Goal: Task Accomplishment & Management: Manage account settings

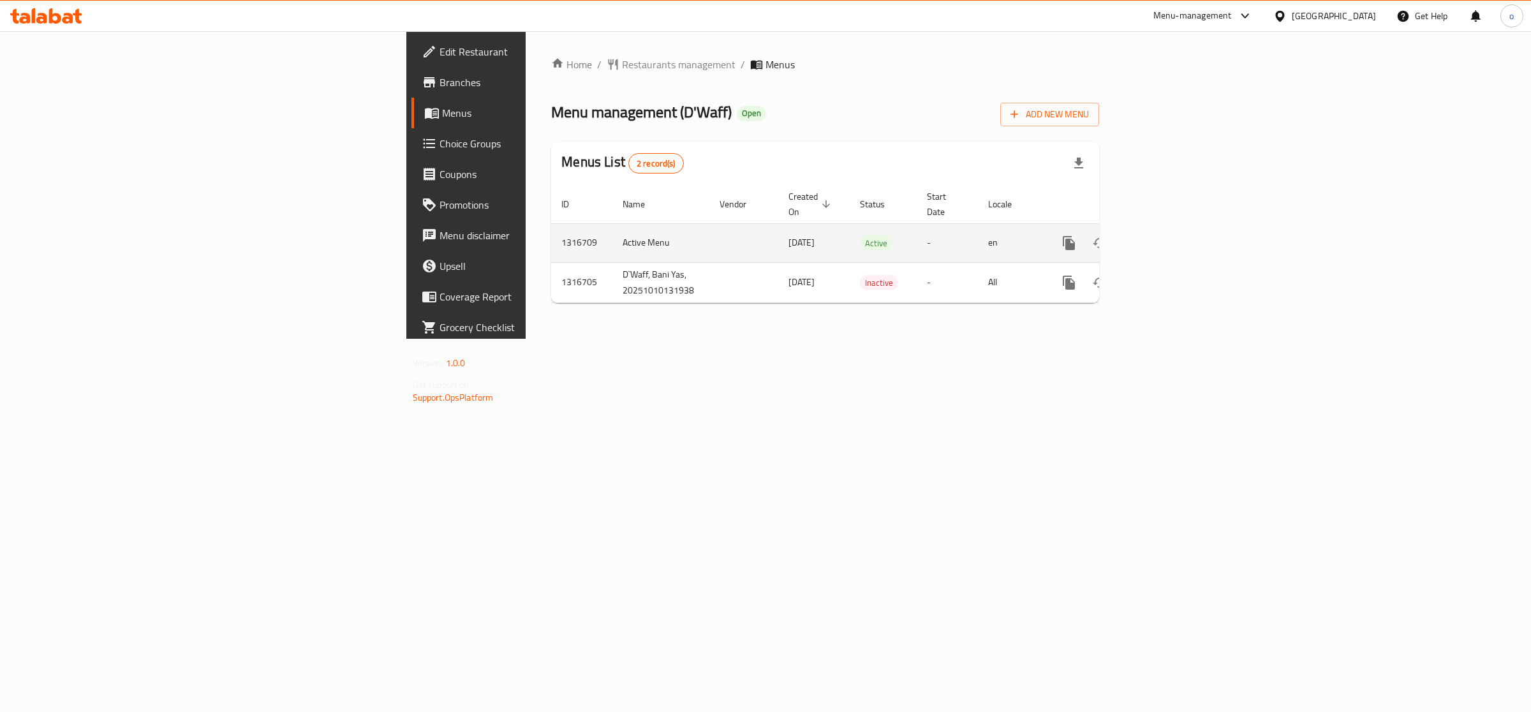
click at [1177, 228] on link "enhanced table" at bounding box center [1161, 243] width 31 height 31
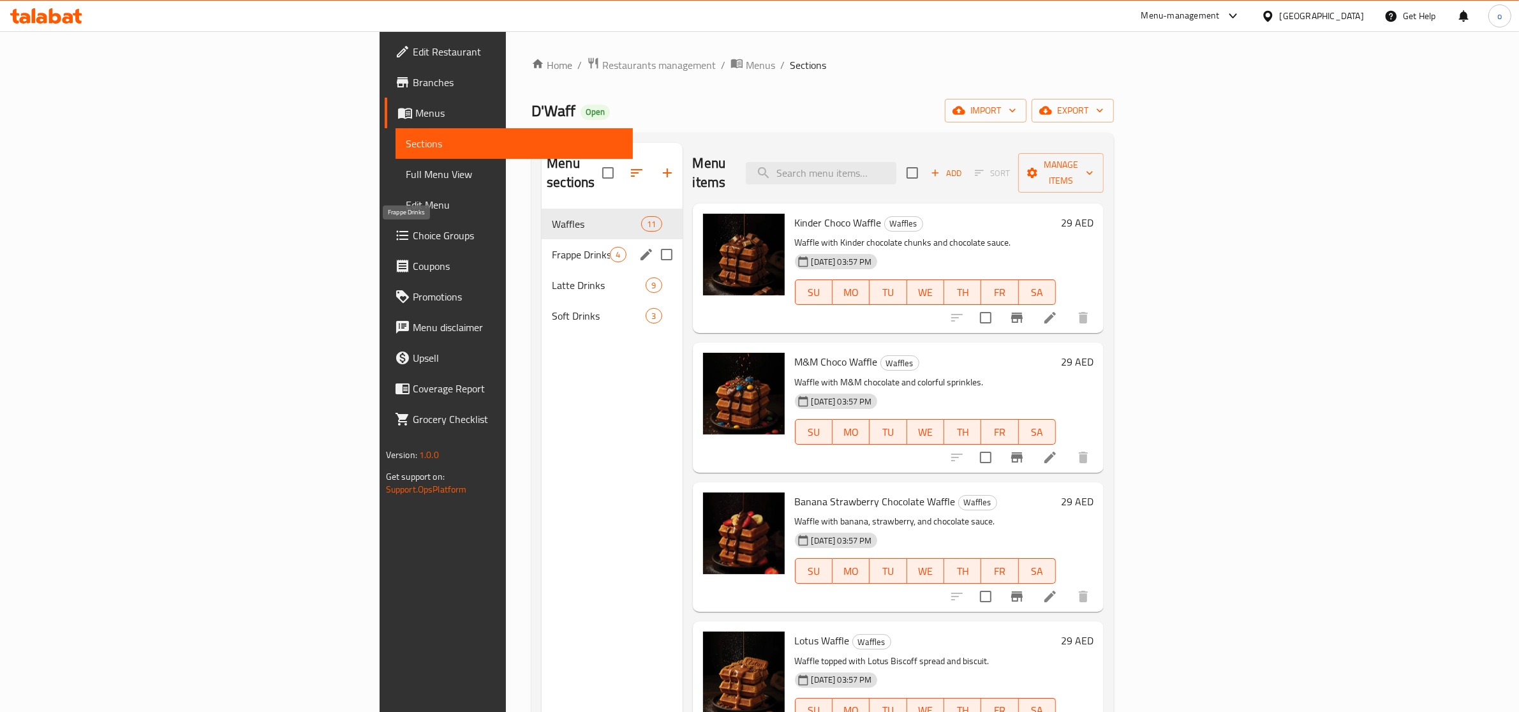
click at [552, 247] on span "Frappe Drinks" at bounding box center [581, 254] width 58 height 15
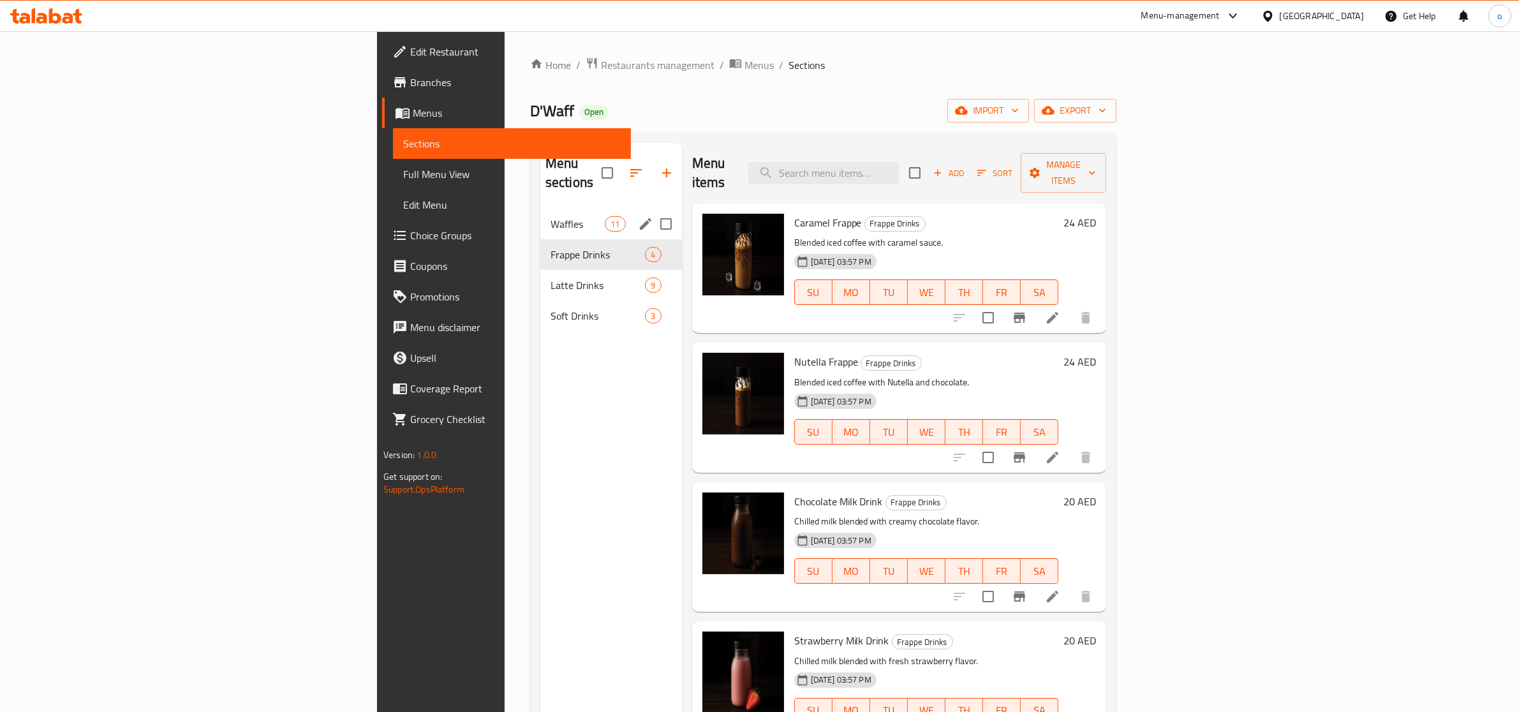
click at [551, 216] on span "Waffles" at bounding box center [578, 223] width 54 height 15
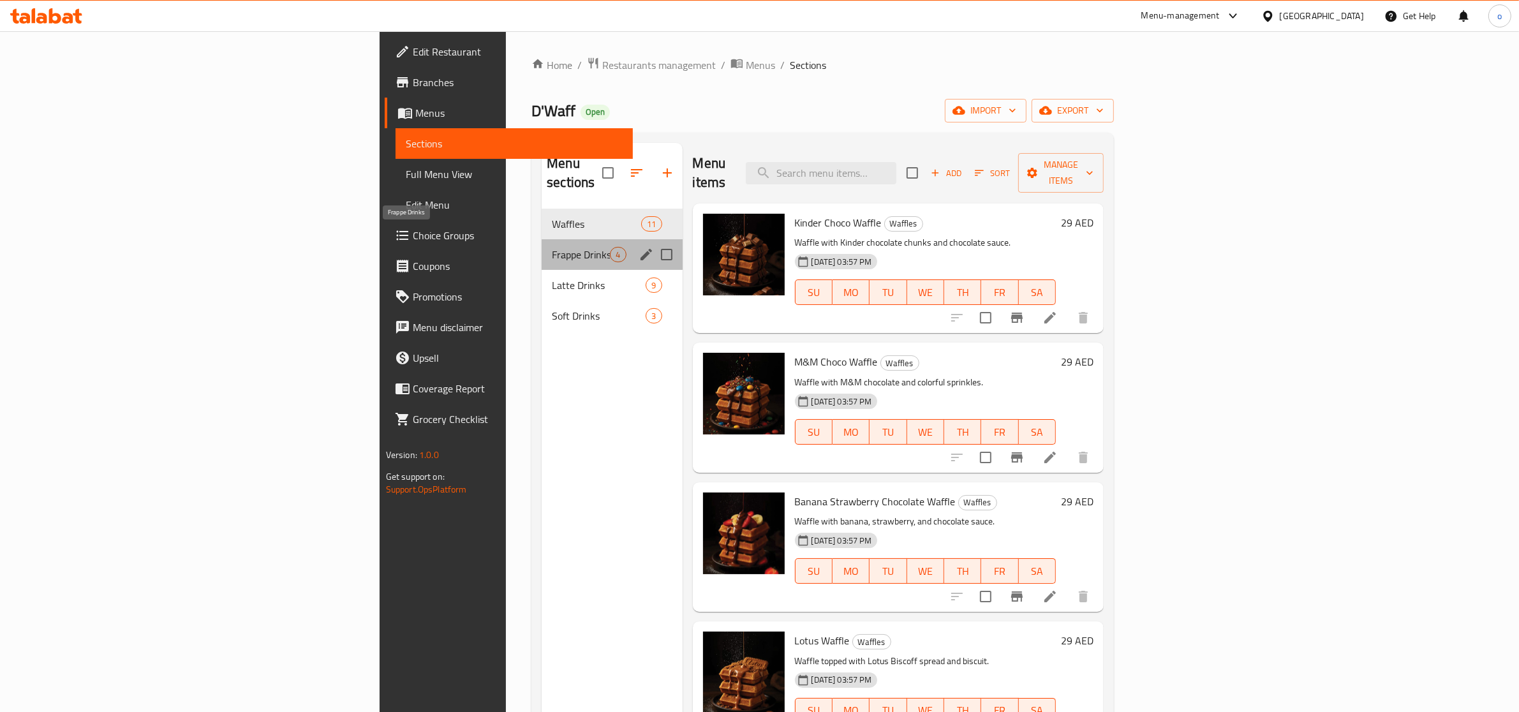
click at [552, 247] on span "Frappe Drinks" at bounding box center [581, 254] width 58 height 15
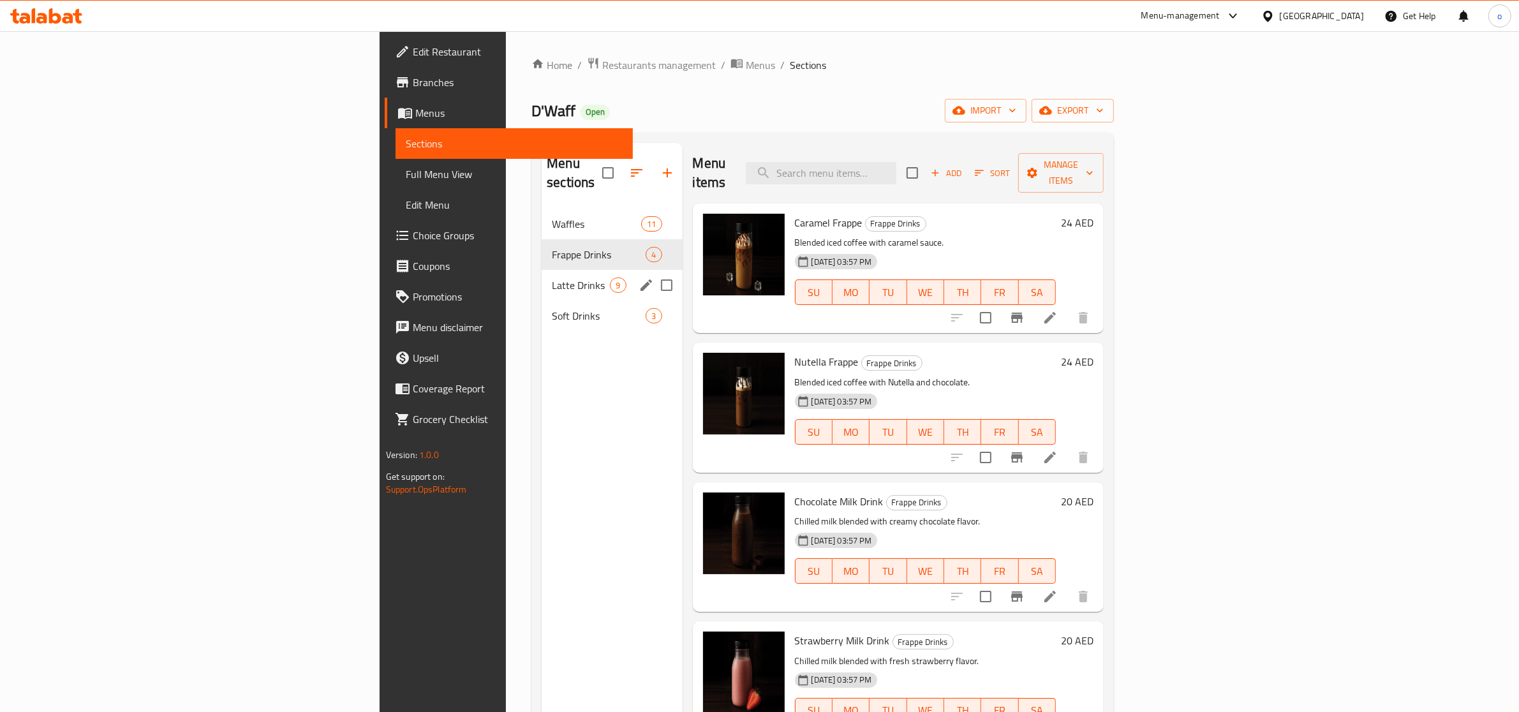
click at [552, 278] on span "Latte Drinks" at bounding box center [581, 285] width 58 height 15
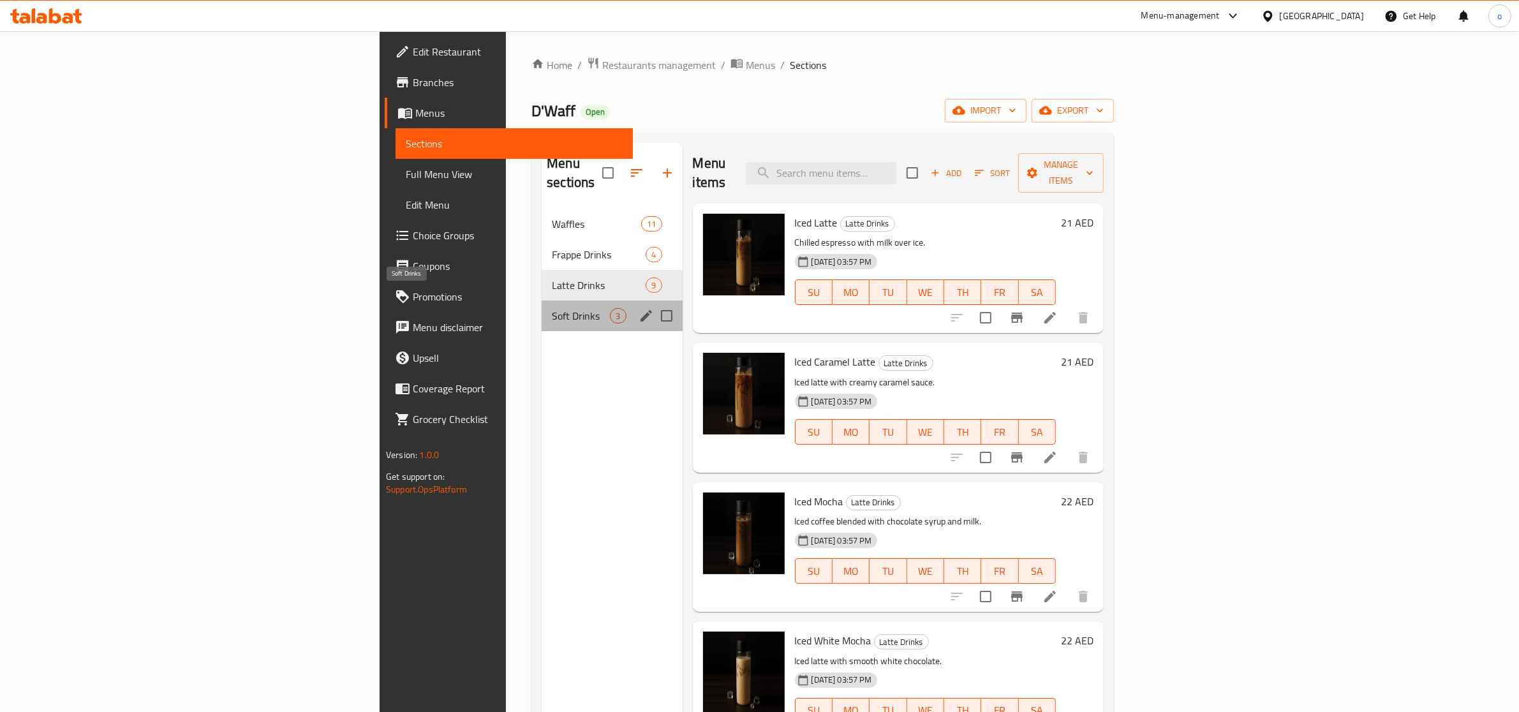
click at [552, 308] on span "Soft Drinks" at bounding box center [581, 315] width 58 height 15
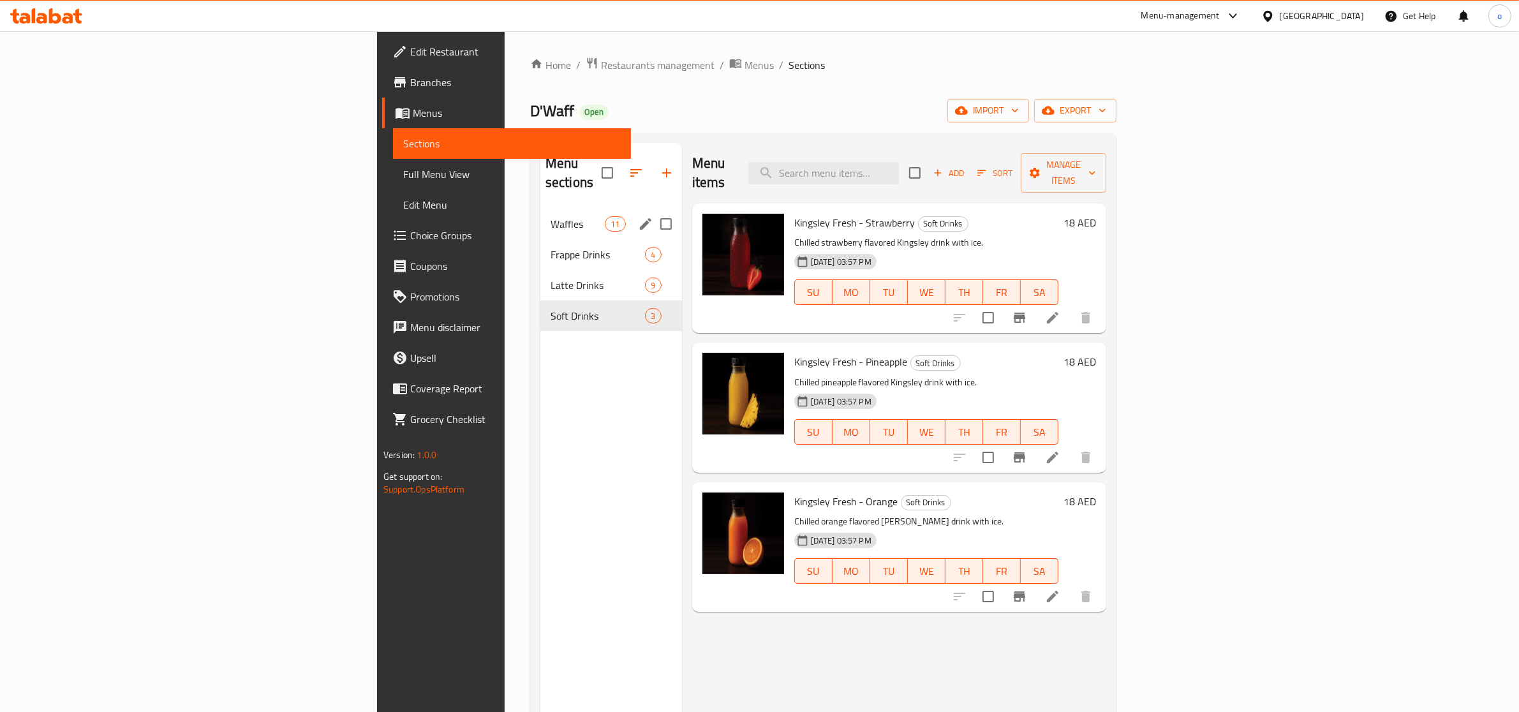
click at [540, 209] on div "Waffles 11" at bounding box center [611, 224] width 142 height 31
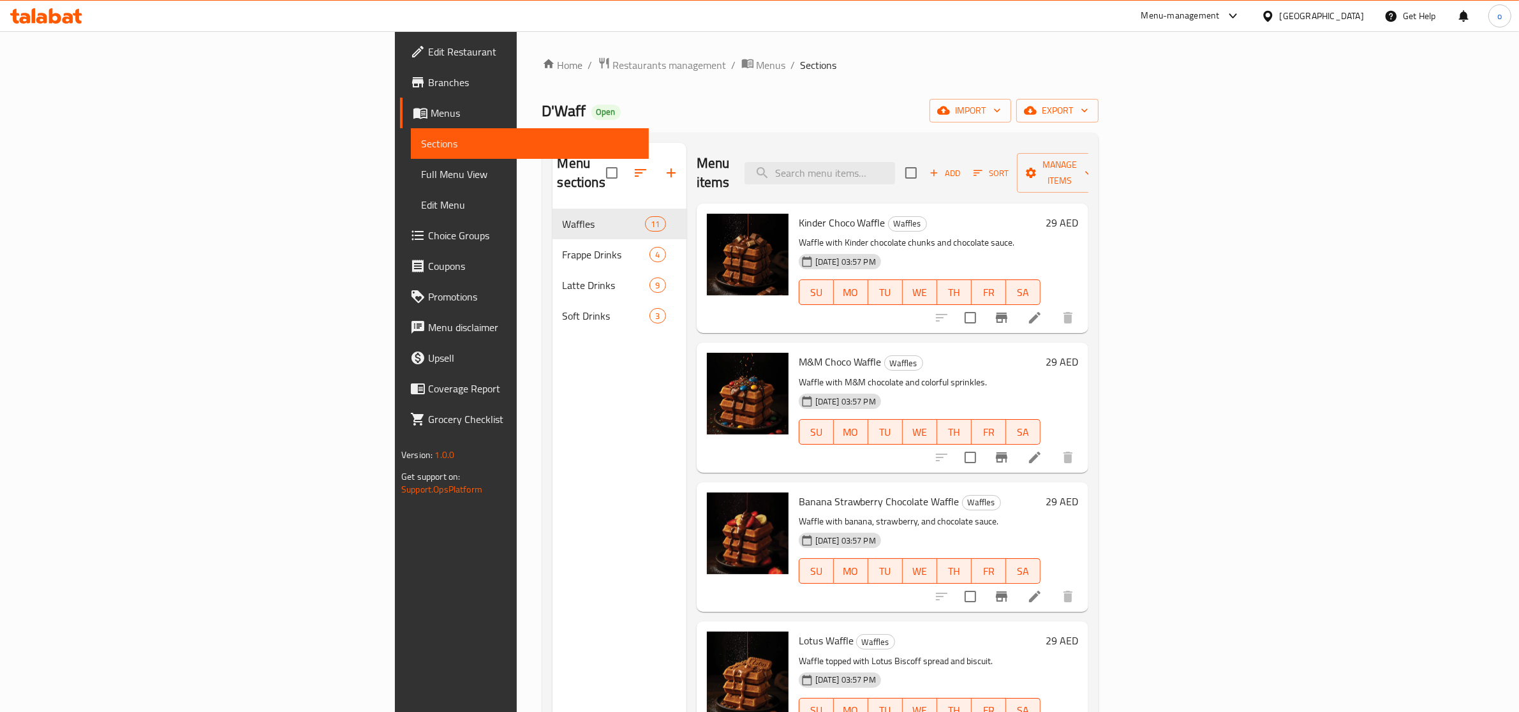
click at [428, 83] on span "Branches" at bounding box center [533, 82] width 211 height 15
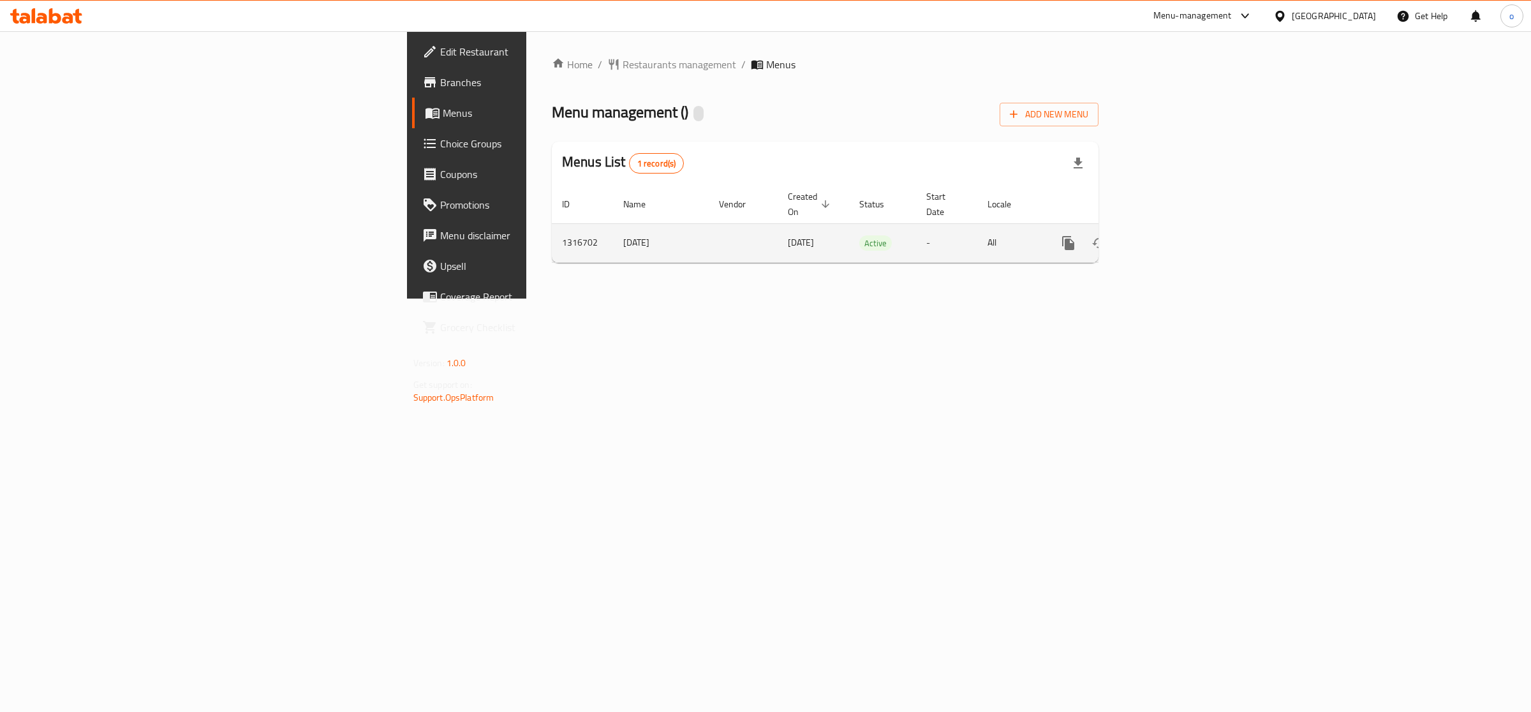
click at [1176, 237] on link "enhanced table" at bounding box center [1160, 243] width 31 height 31
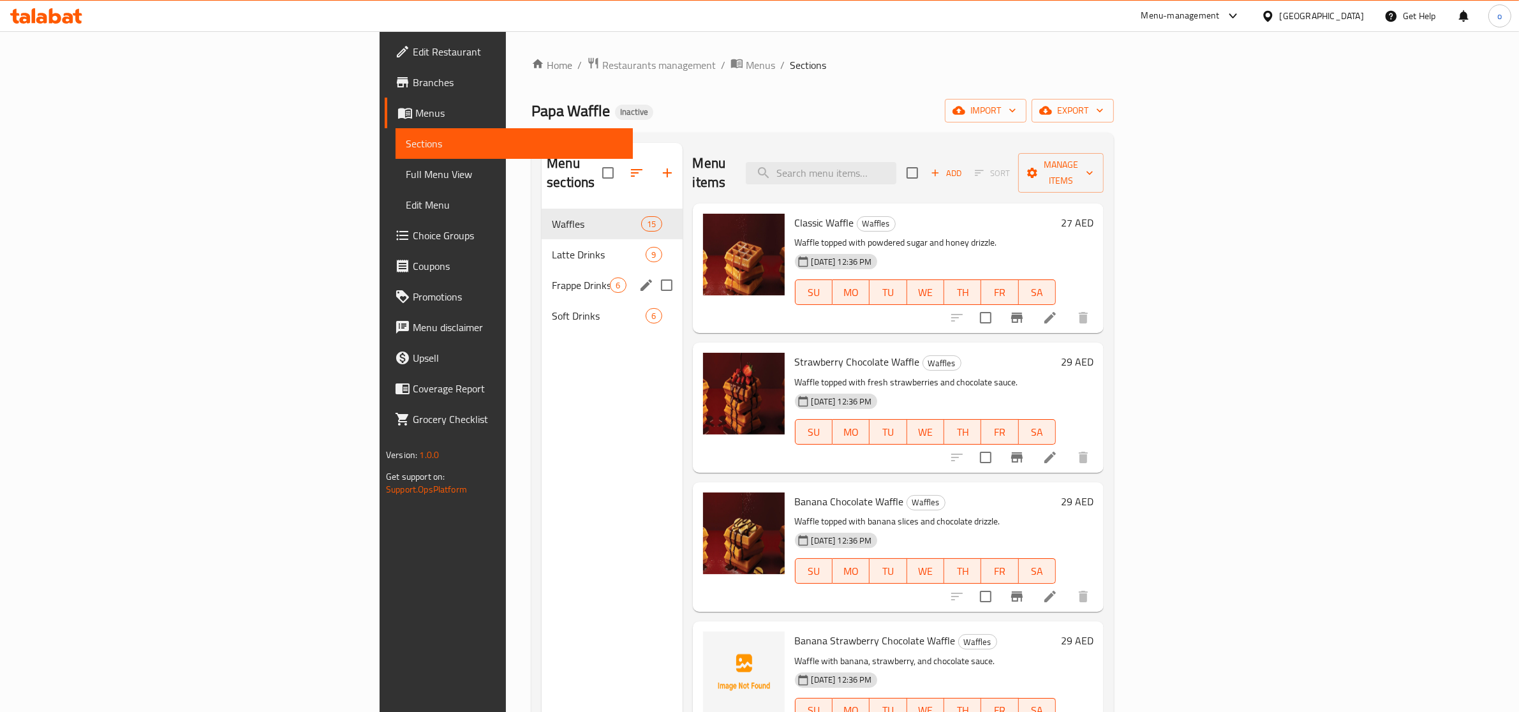
drag, startPoint x: 383, startPoint y: 212, endPoint x: 391, endPoint y: 283, distance: 70.6
click at [542, 283] on div "Waffles 15 Latte Drinks 9 Frappe Drinks 6 Soft Drinks 6" at bounding box center [612, 270] width 140 height 123
click at [552, 247] on span "Latte Drinks" at bounding box center [581, 254] width 58 height 15
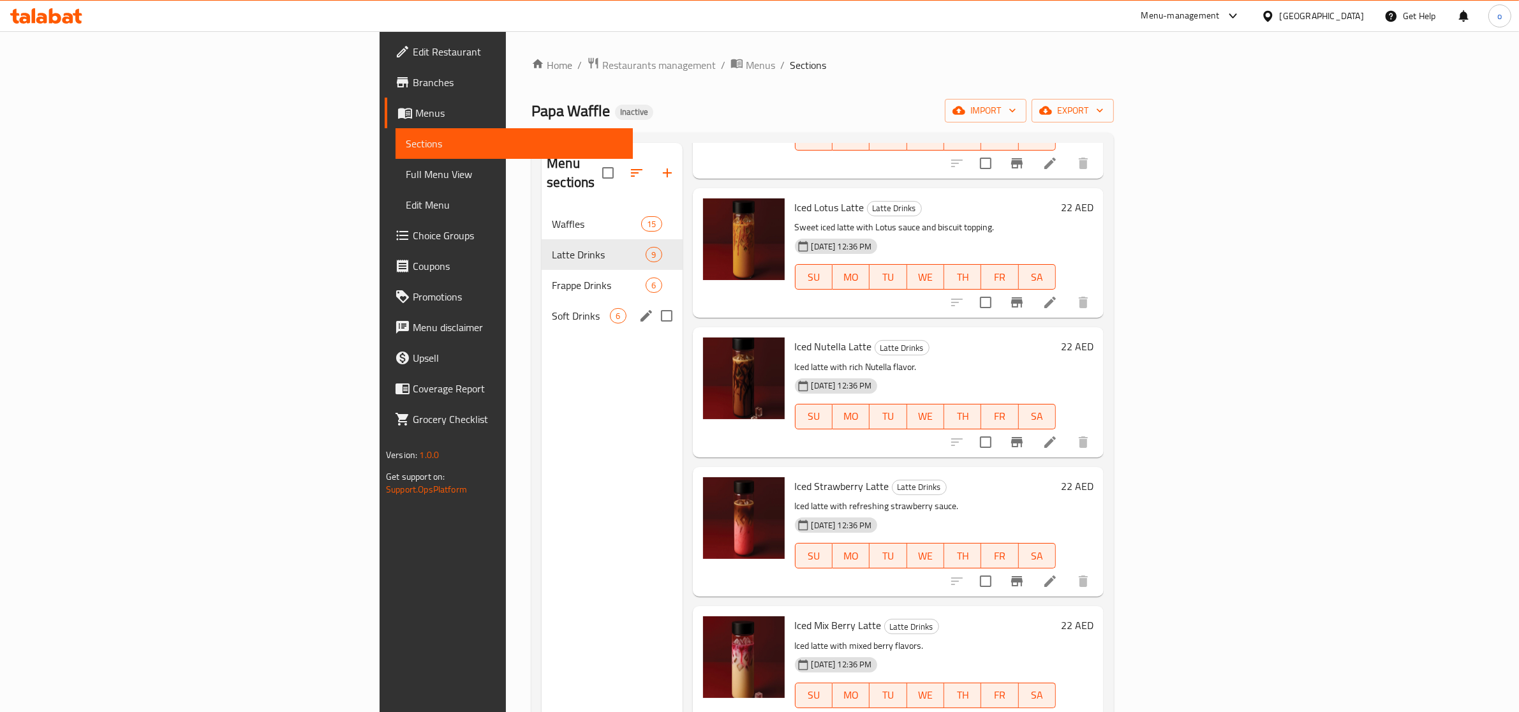
click at [552, 308] on span "Soft Drinks" at bounding box center [581, 315] width 58 height 15
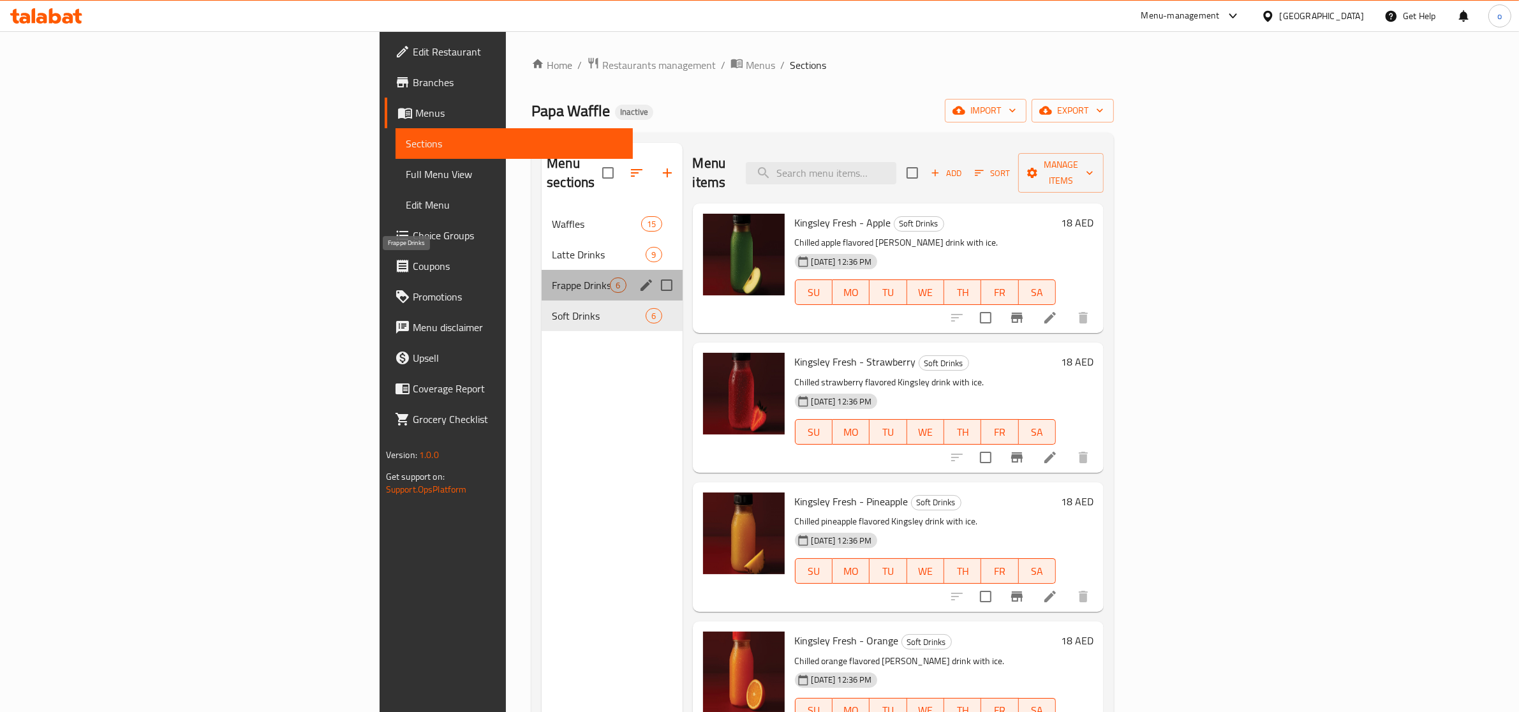
click at [552, 278] on span "Frappe Drinks" at bounding box center [581, 285] width 58 height 15
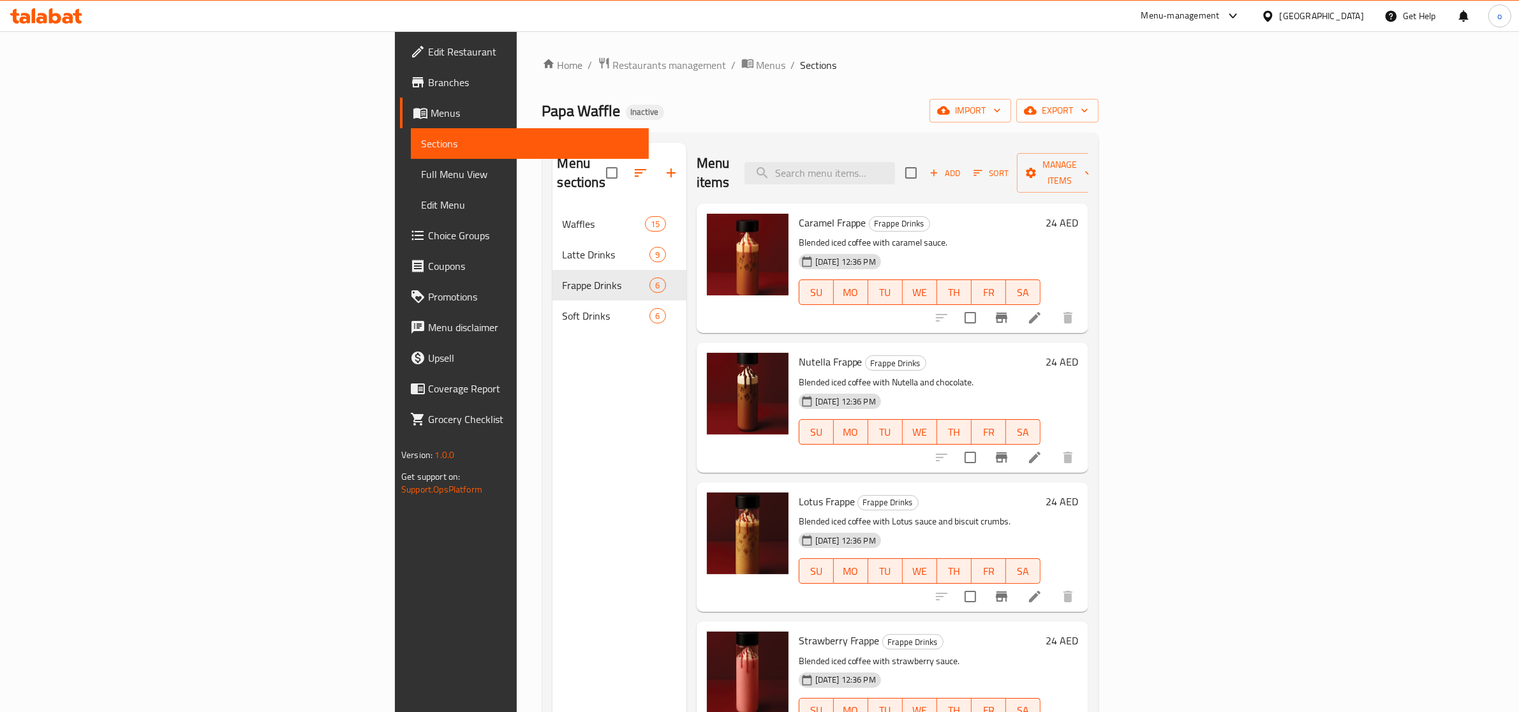
click at [400, 94] on link "Branches" at bounding box center [524, 82] width 249 height 31
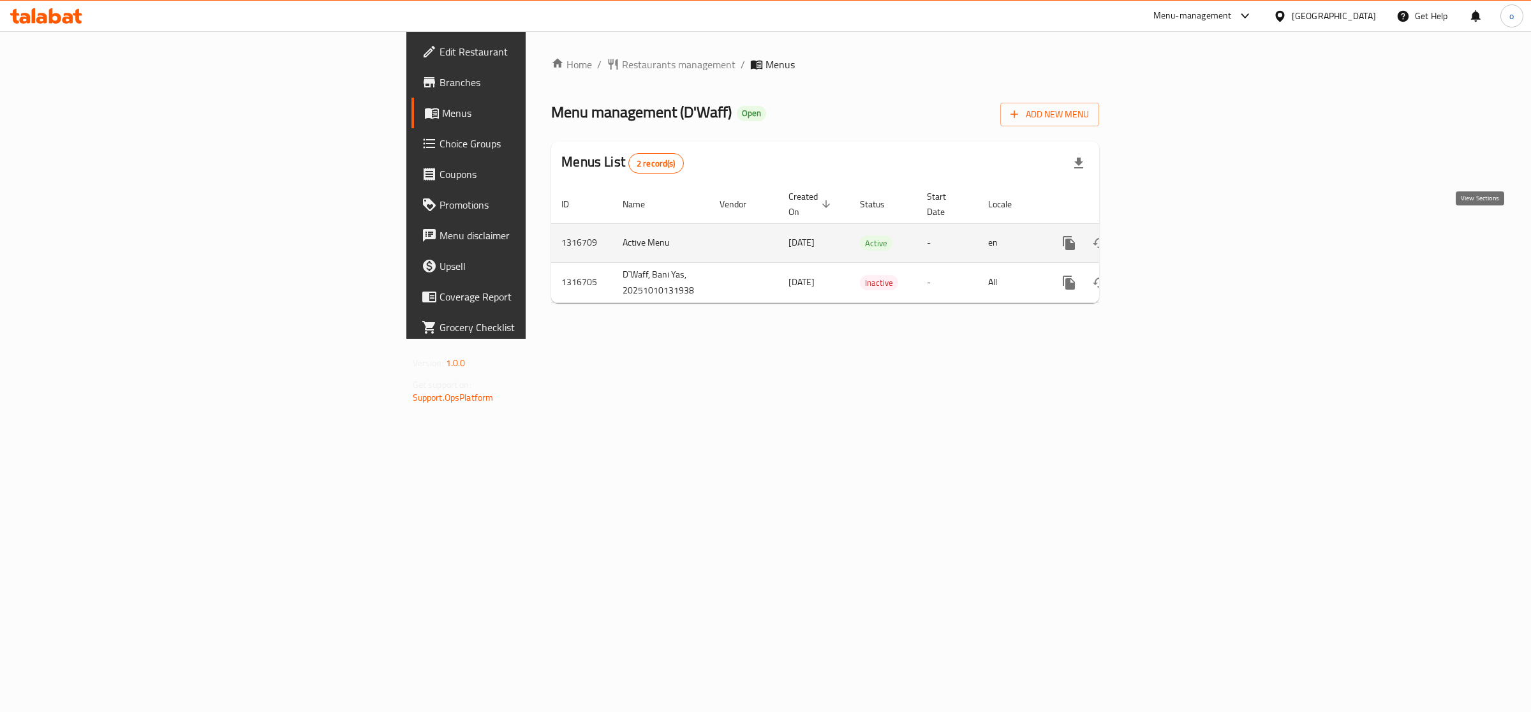
click at [1169, 235] on icon "enhanced table" at bounding box center [1161, 242] width 15 height 15
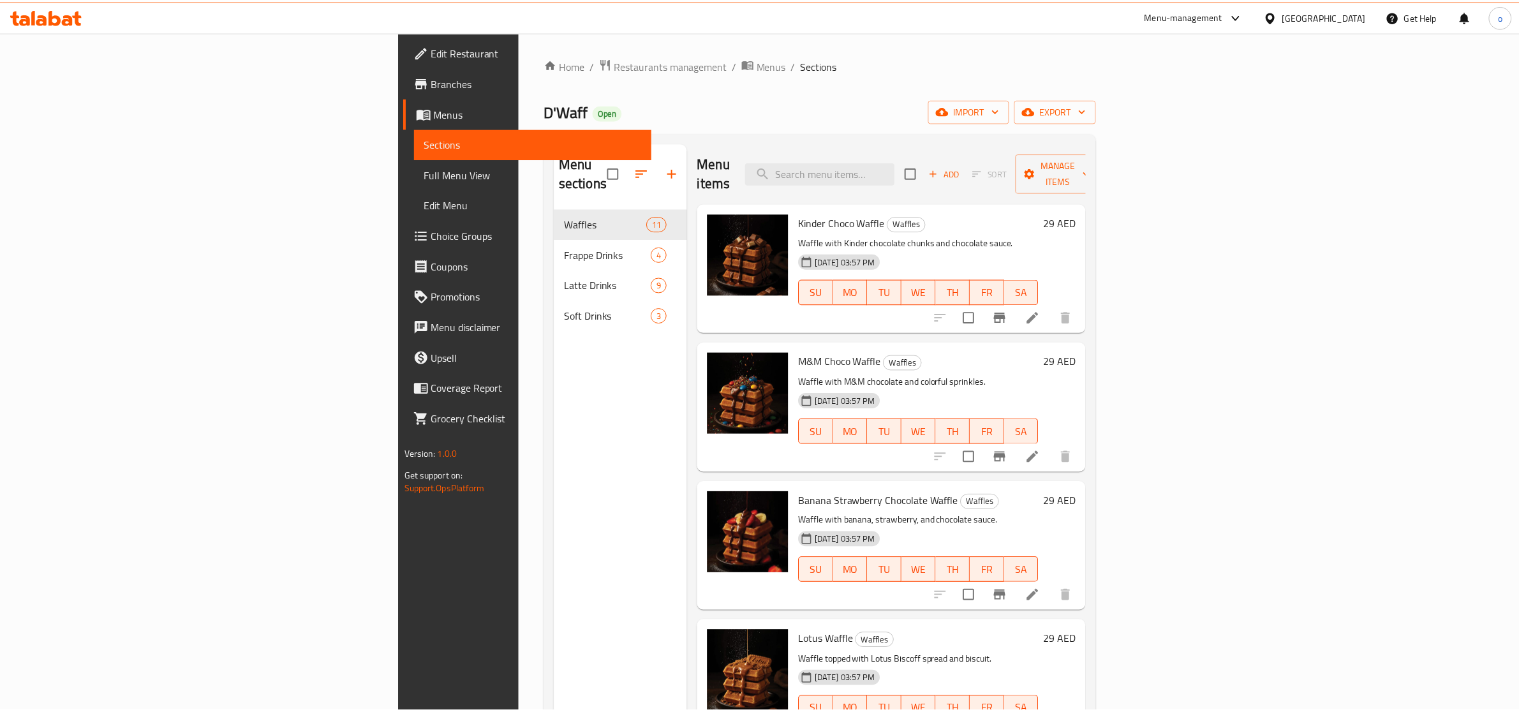
scroll to position [179, 0]
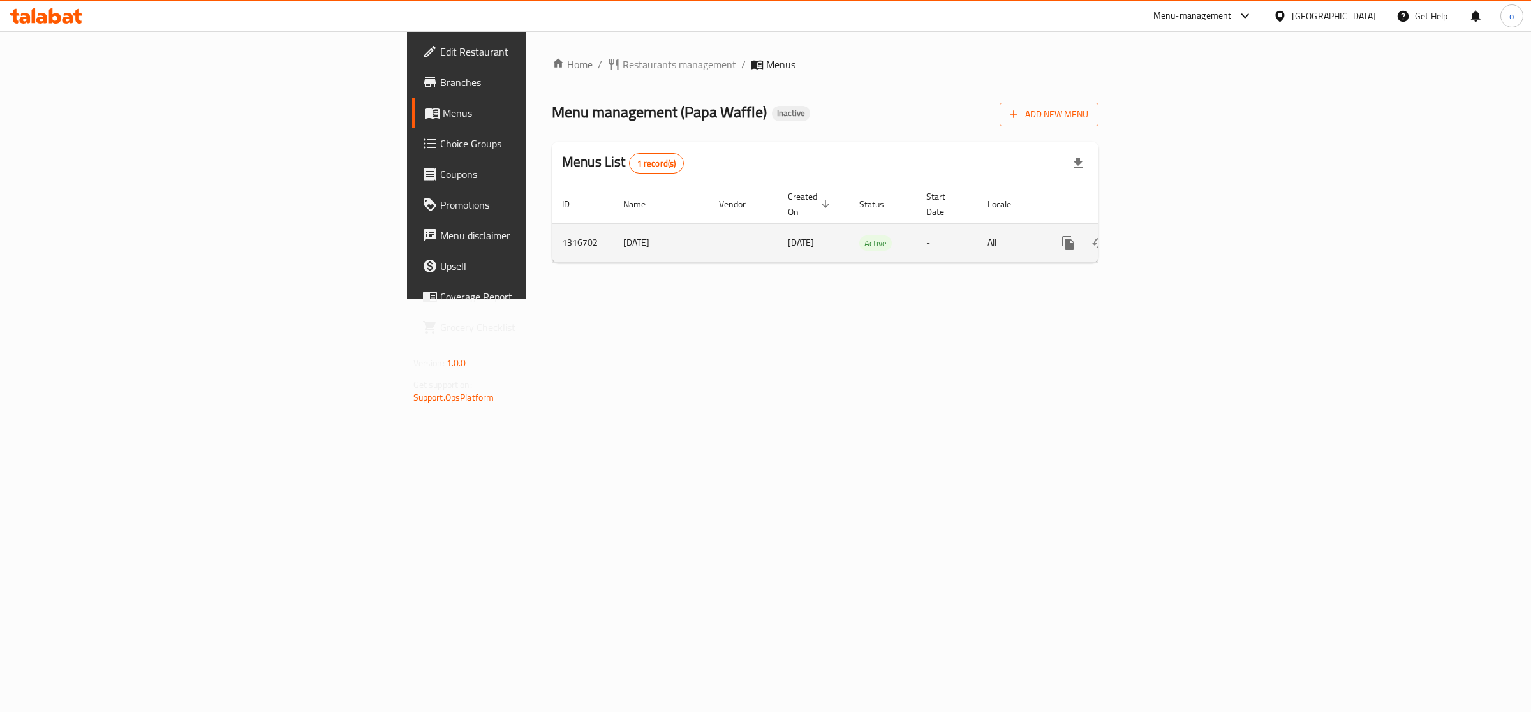
click at [1176, 231] on link "enhanced table" at bounding box center [1160, 243] width 31 height 31
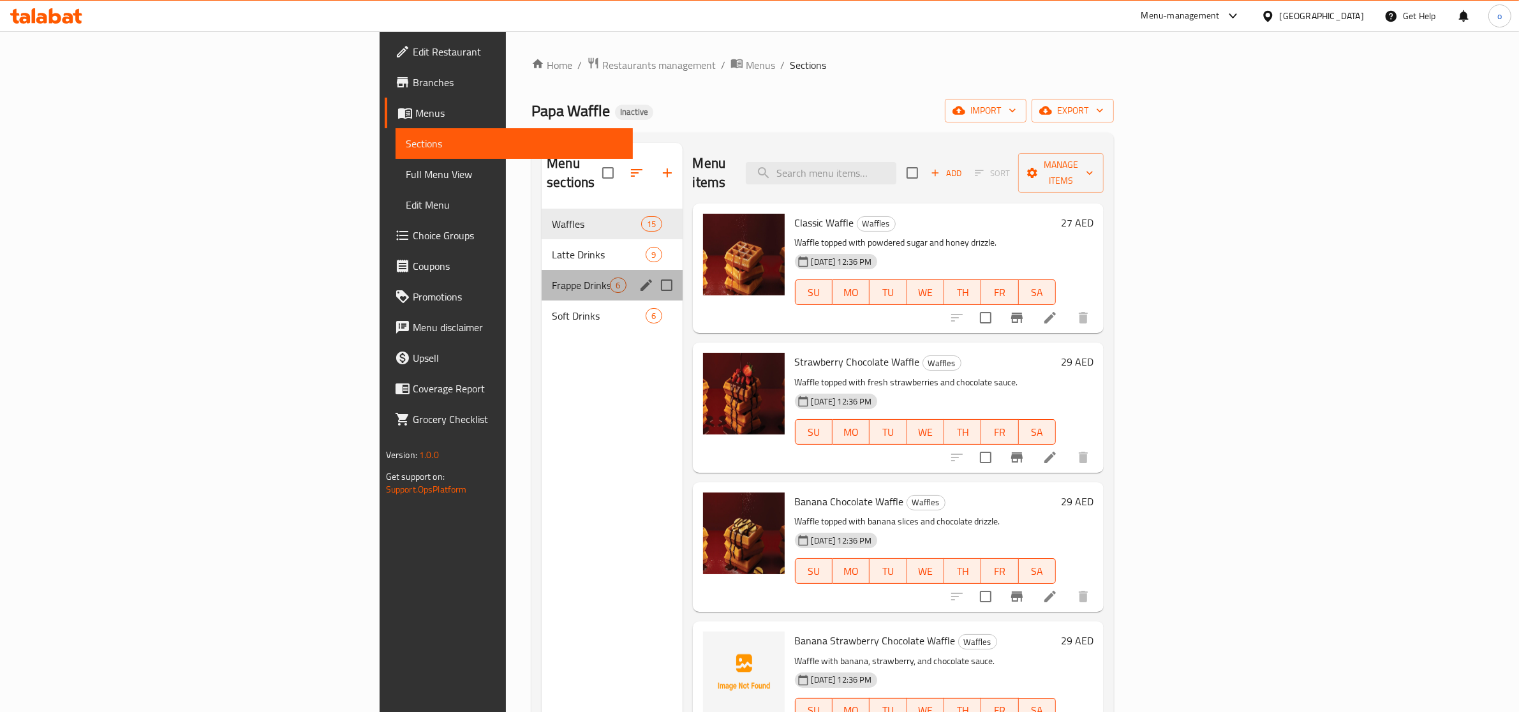
click at [542, 276] on div "Frappe Drinks 6" at bounding box center [612, 285] width 140 height 31
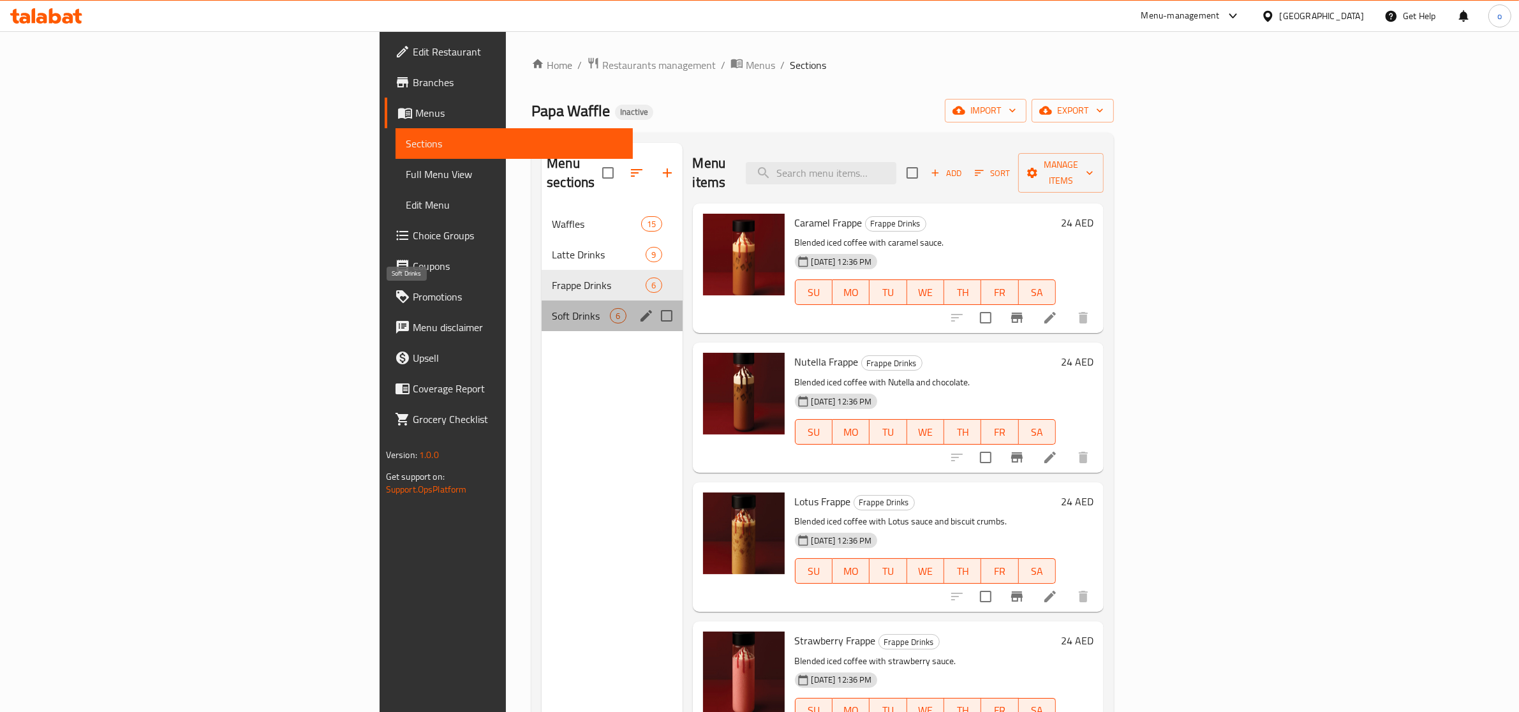
click at [552, 308] on span "Soft Drinks" at bounding box center [581, 315] width 58 height 15
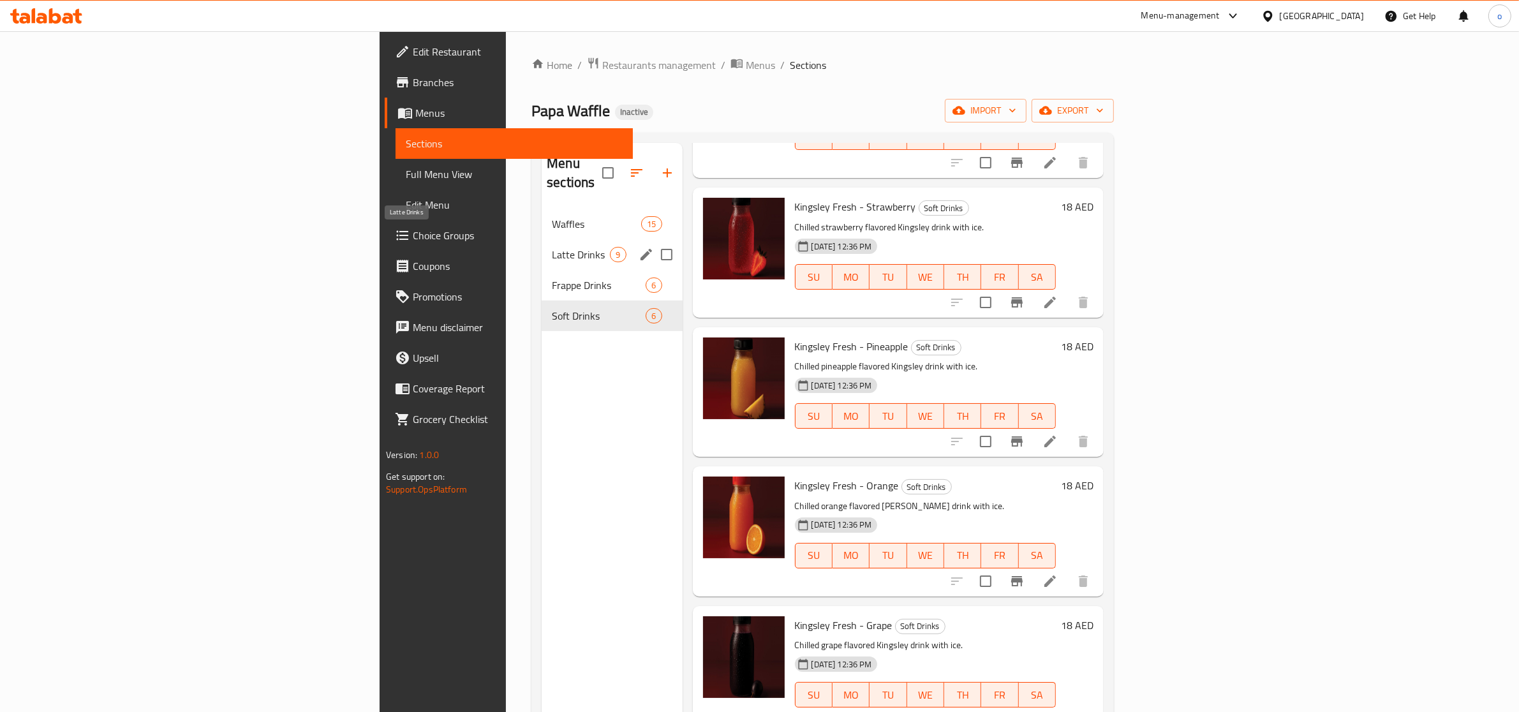
click at [552, 247] on span "Latte Drinks" at bounding box center [581, 254] width 58 height 15
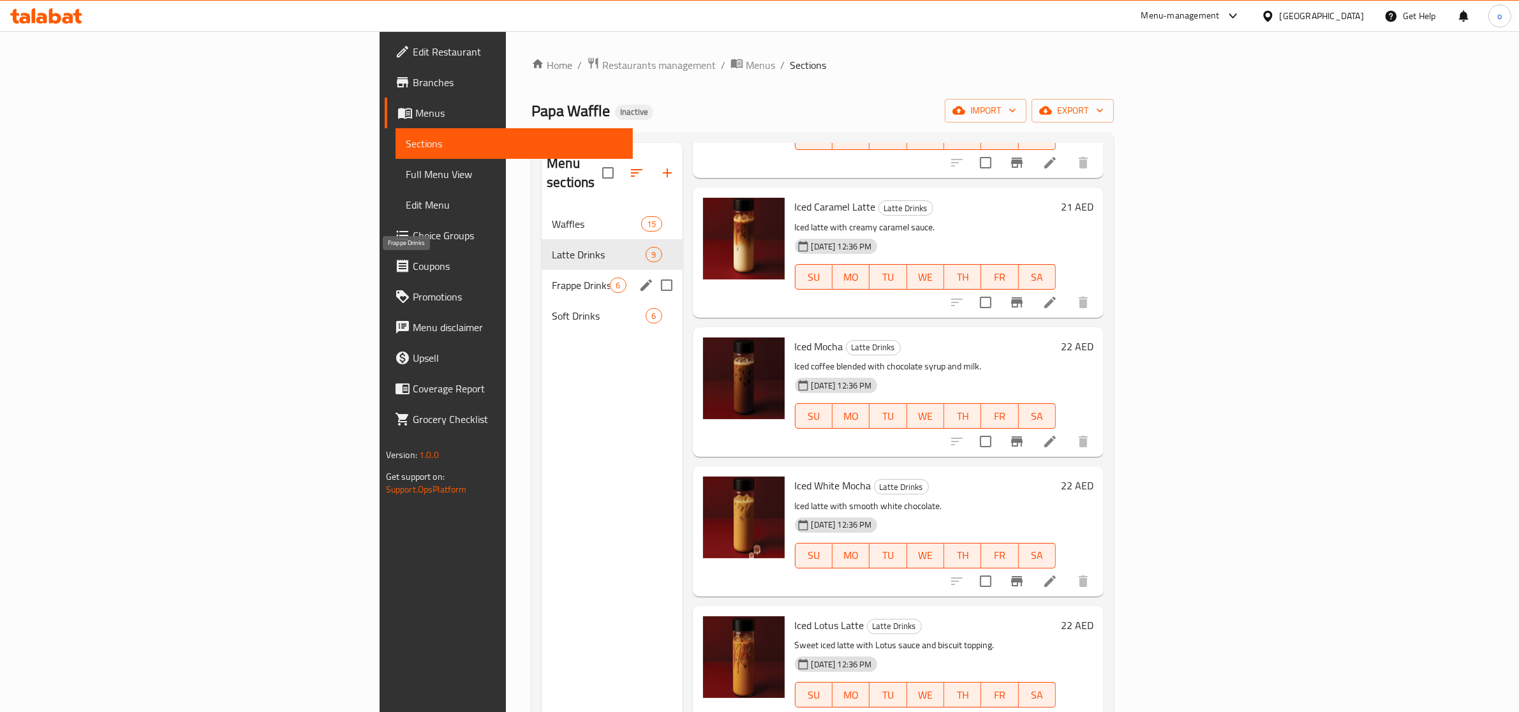
click at [552, 278] on span "Frappe Drinks" at bounding box center [581, 285] width 58 height 15
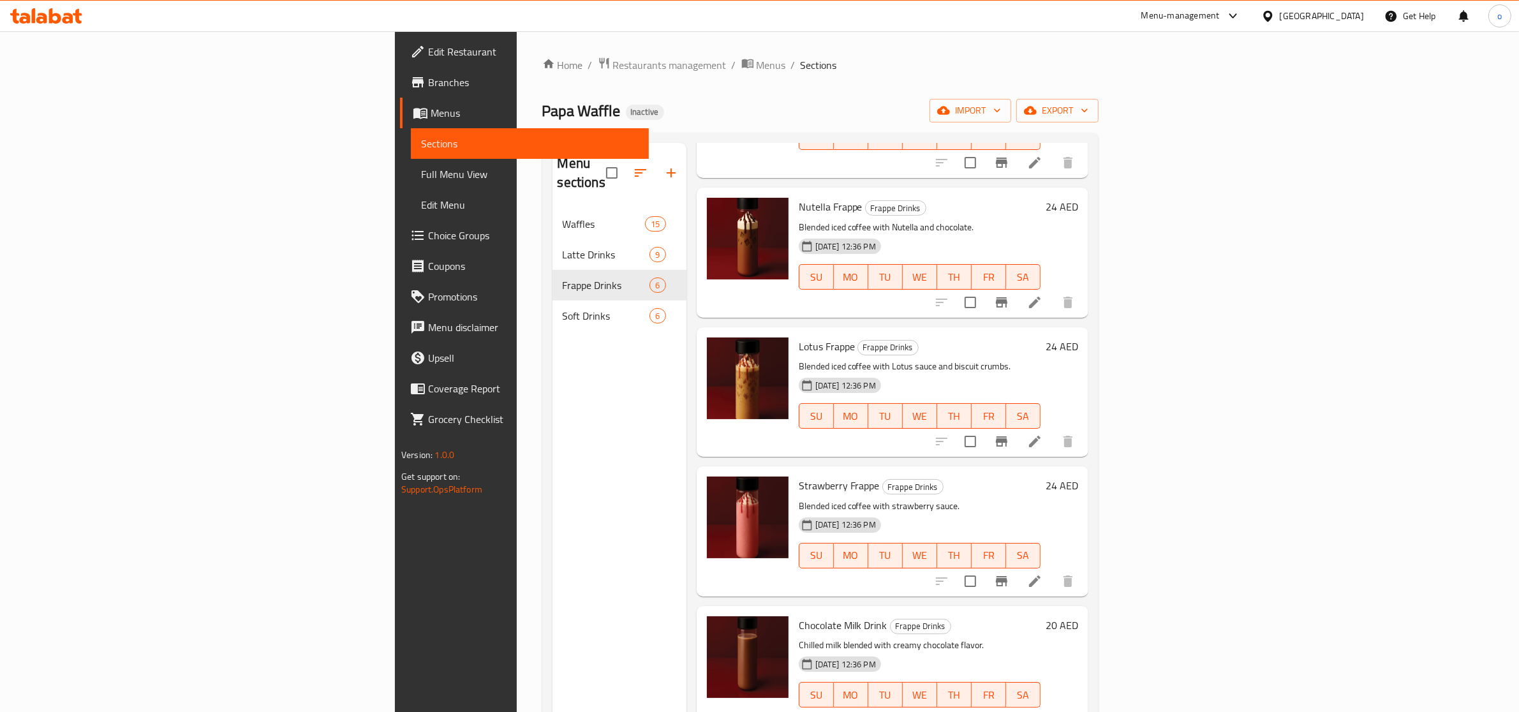
click at [428, 88] on span "Branches" at bounding box center [533, 82] width 211 height 15
